Goal: Find contact information: Find contact information

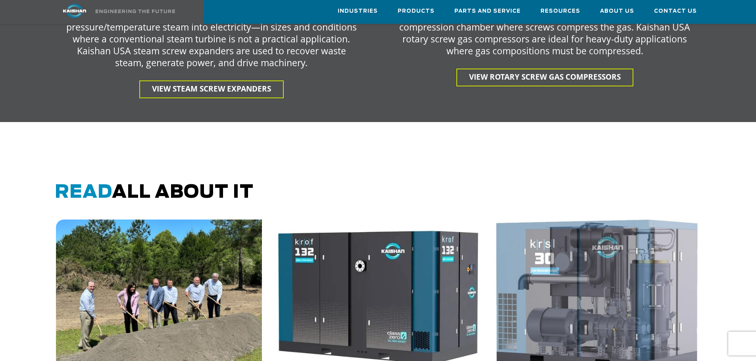
scroll to position [1799, 0]
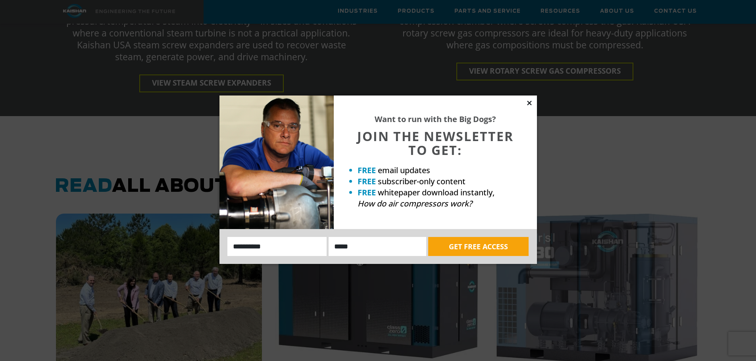
click at [530, 102] on icon at bounding box center [529, 103] width 4 height 4
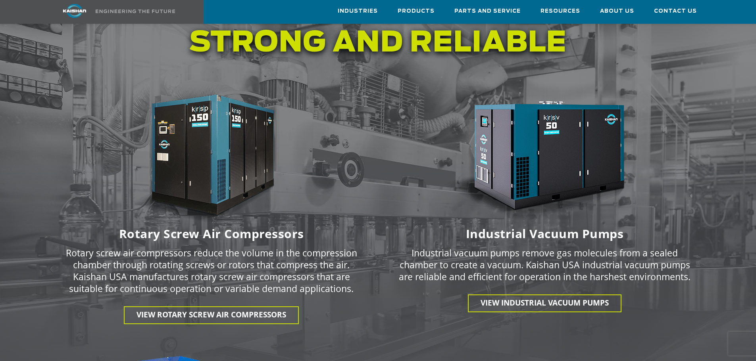
scroll to position [1000, 0]
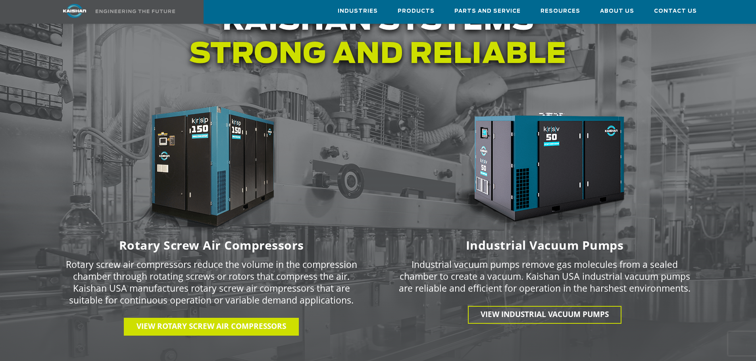
click at [229, 321] on span "View Rotary Screw Air Compressors" at bounding box center [211, 326] width 150 height 10
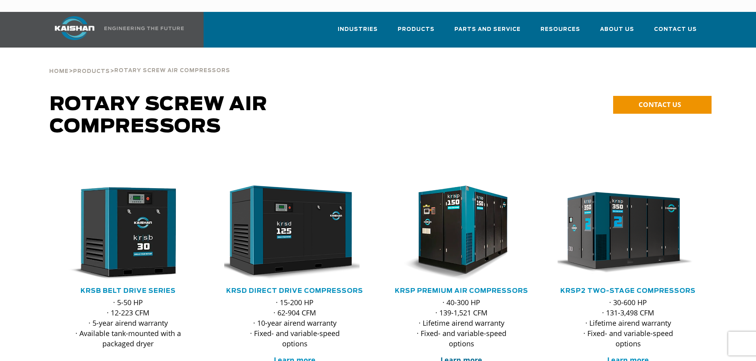
click at [453, 355] on strong "Learn more" at bounding box center [461, 360] width 42 height 10
click at [659, 25] on span "Contact Us" at bounding box center [675, 30] width 43 height 11
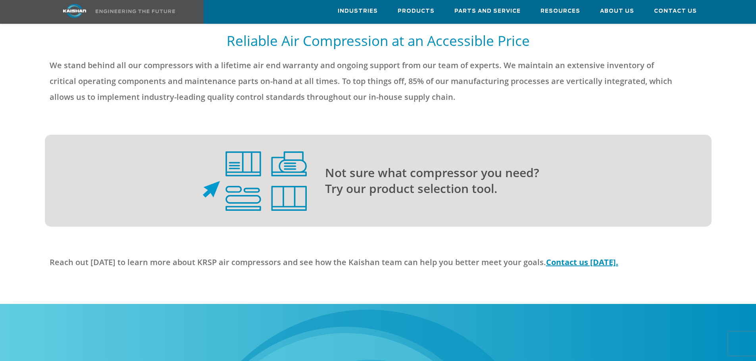
scroll to position [2050, 0]
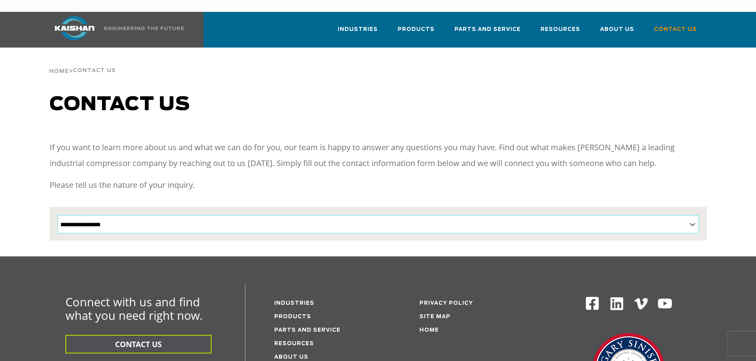
click at [252, 215] on select "**********" at bounding box center [378, 224] width 641 height 18
